Goal: Transaction & Acquisition: Register for event/course

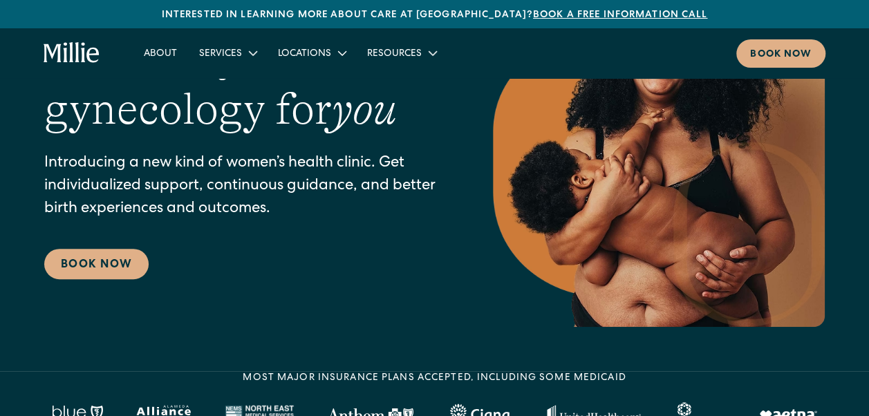
scroll to position [69, 0]
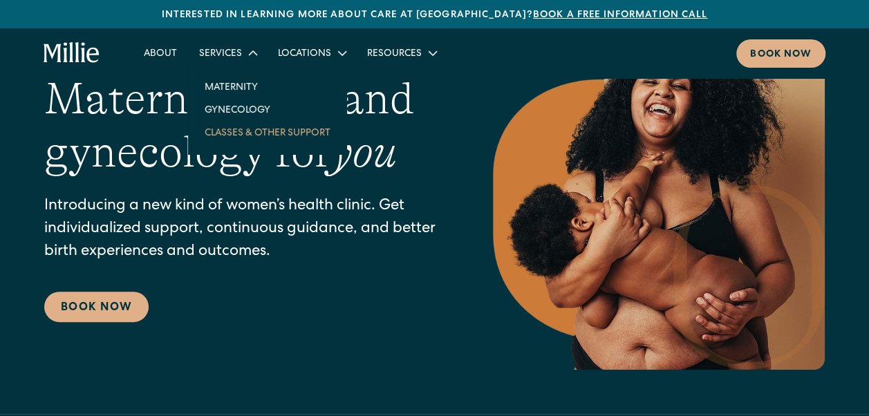
click at [253, 129] on link "Classes & Other Support" at bounding box center [268, 132] width 148 height 23
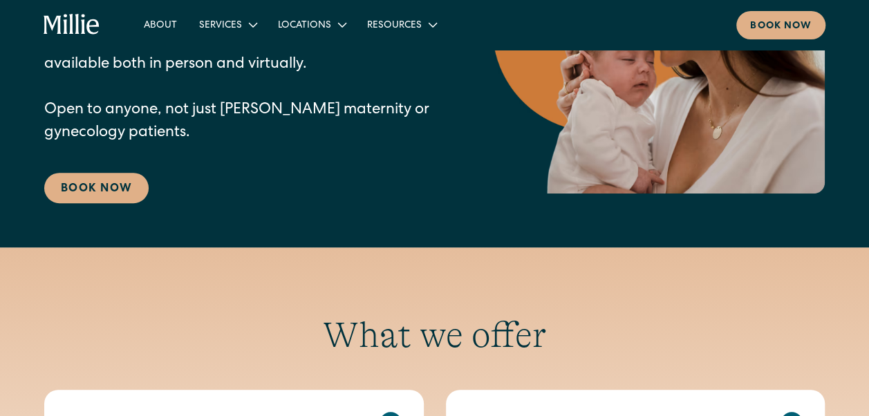
scroll to position [415, 0]
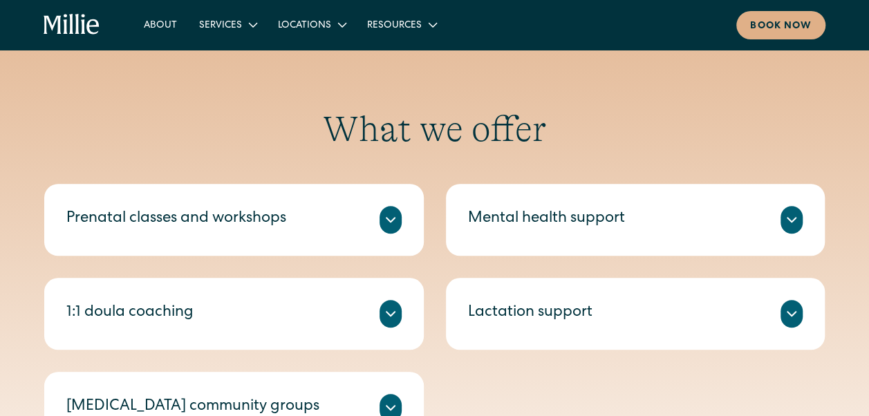
click at [235, 214] on div "Prenatal classes and workshops" at bounding box center [176, 219] width 220 height 23
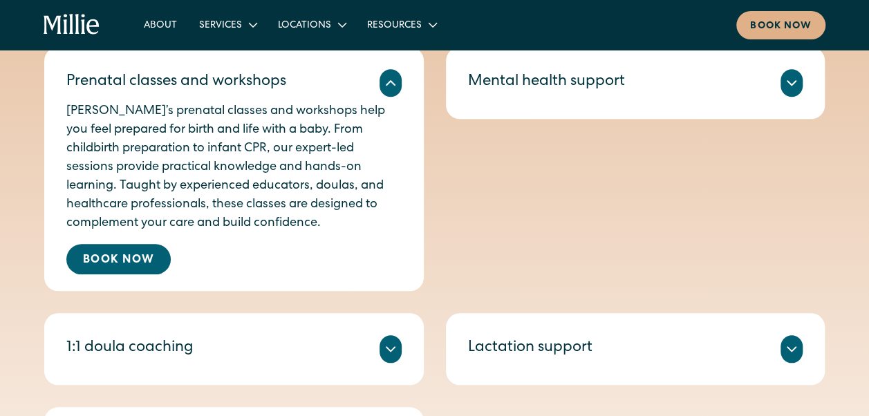
scroll to position [553, 0]
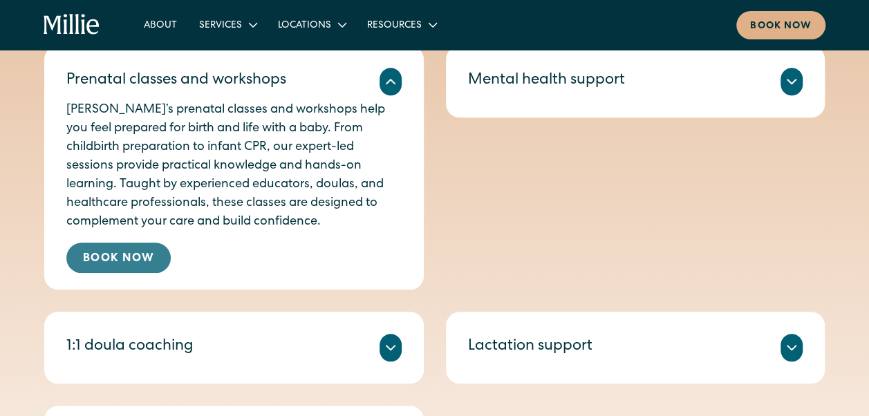
click at [133, 253] on link "Book Now" at bounding box center [118, 258] width 104 height 30
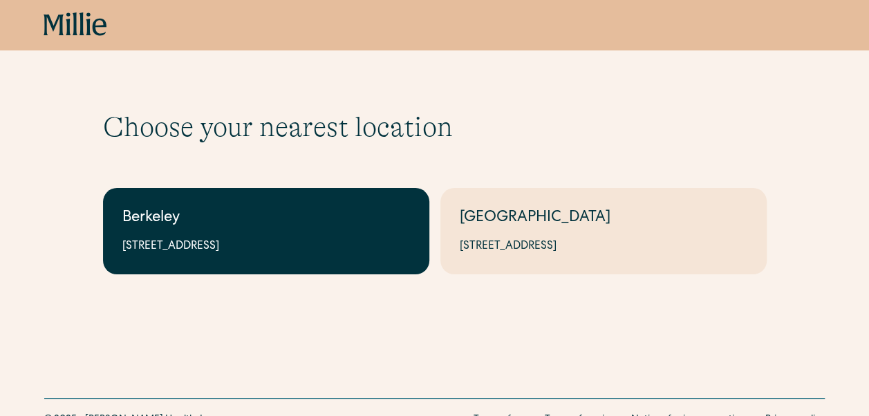
click at [192, 219] on div "Berkeley" at bounding box center [266, 218] width 288 height 23
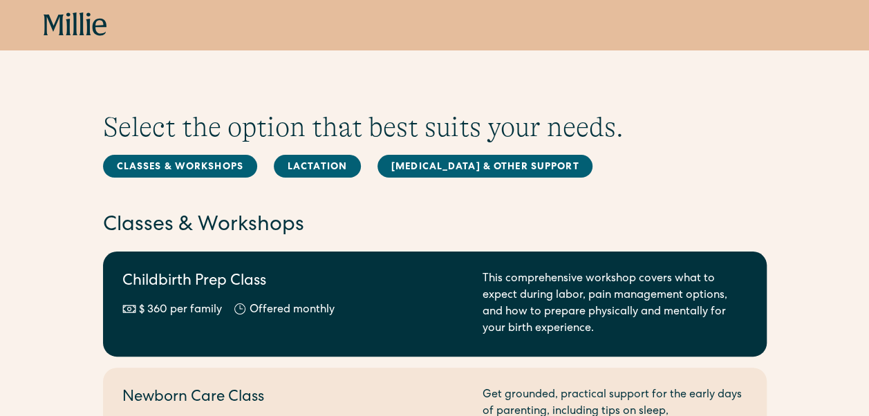
click at [610, 296] on div "This comprehensive workshop covers what to expect during labor, pain management…" at bounding box center [615, 304] width 265 height 66
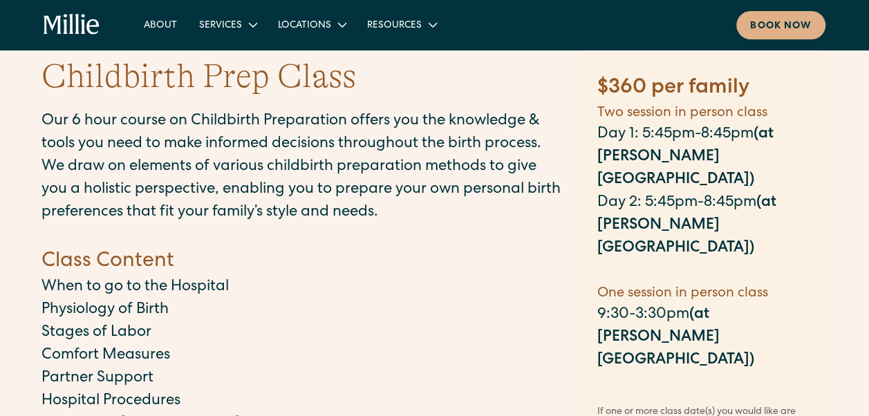
scroll to position [69, 0]
